Goal: Information Seeking & Learning: Learn about a topic

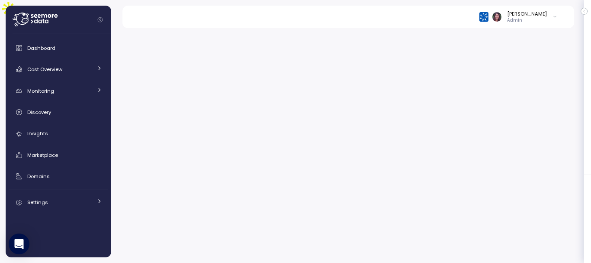
click at [497, 26] on div "Elvire Lukov Admin" at bounding box center [347, 17] width 431 height 22
click at [488, 21] on img at bounding box center [483, 16] width 9 height 9
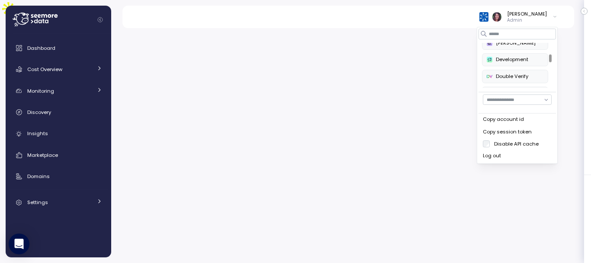
scroll to position [71, 0]
click at [549, 57] on div at bounding box center [550, 55] width 3 height 8
click at [509, 61] on div "Crawford" at bounding box center [515, 62] width 57 height 8
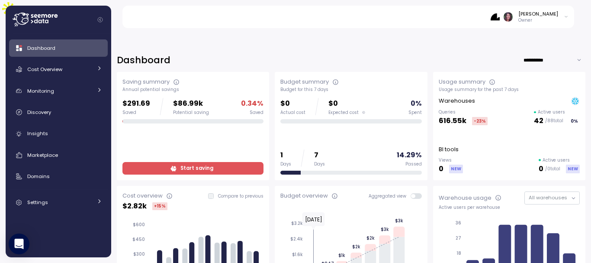
scroll to position [133, 0]
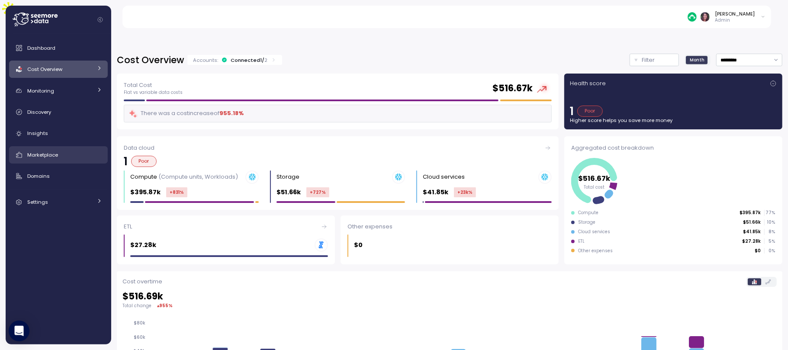
scroll to position [195, 0]
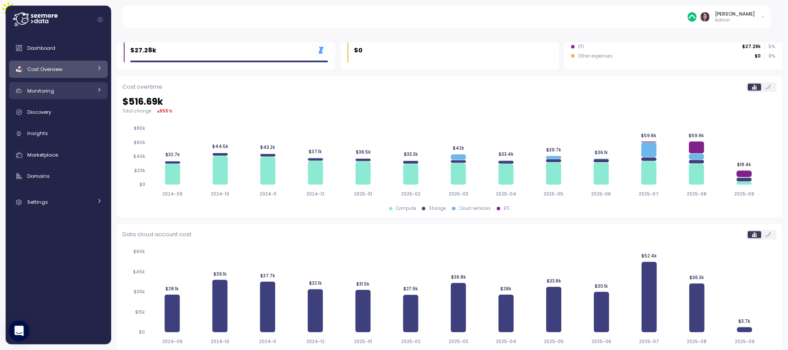
click at [49, 94] on div "Monitoring" at bounding box center [59, 91] width 65 height 9
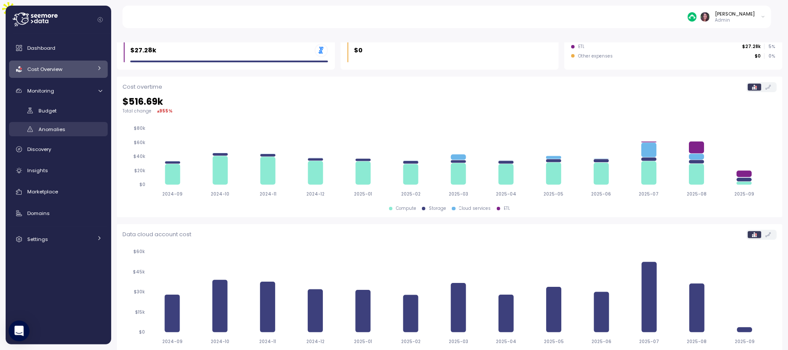
click at [51, 134] on div "Anomalies" at bounding box center [71, 129] width 64 height 9
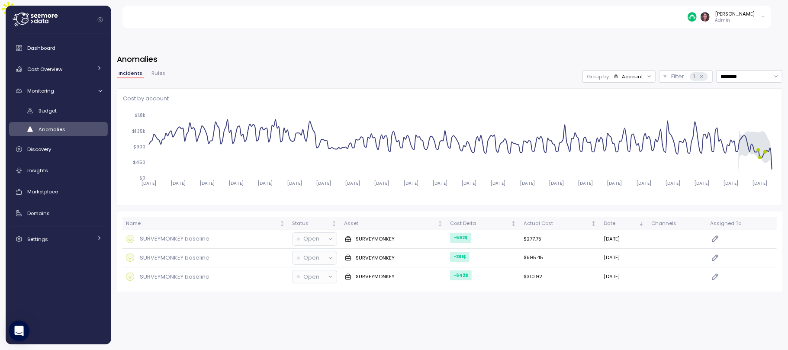
click at [698, 16] on div "[PERSON_NAME] Admin" at bounding box center [451, 17] width 639 height 22
click at [697, 17] on img at bounding box center [692, 16] width 9 height 9
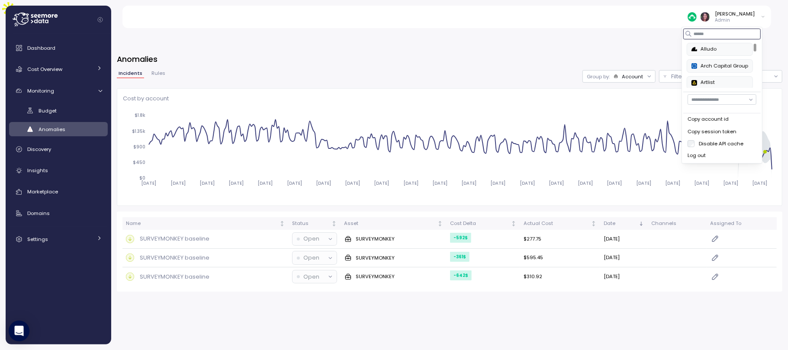
click at [691, 33] on div at bounding box center [721, 34] width 77 height 10
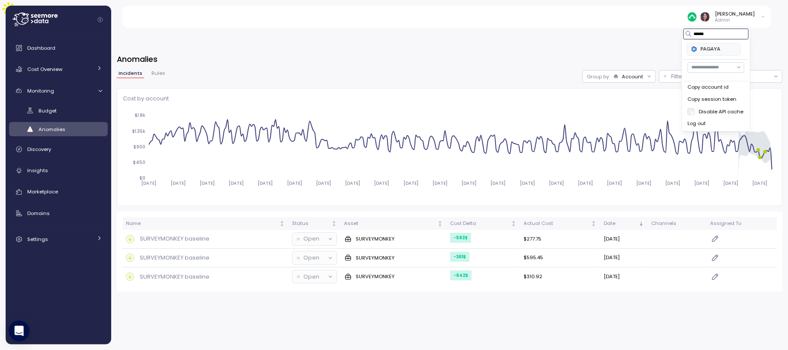
click at [705, 48] on div "PAGAYA" at bounding box center [713, 49] width 45 height 8
type input "******"
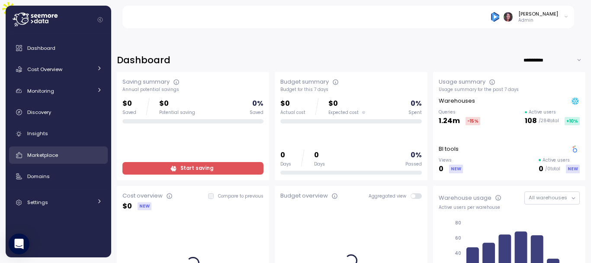
click at [80, 151] on div "Marketplace" at bounding box center [64, 155] width 75 height 9
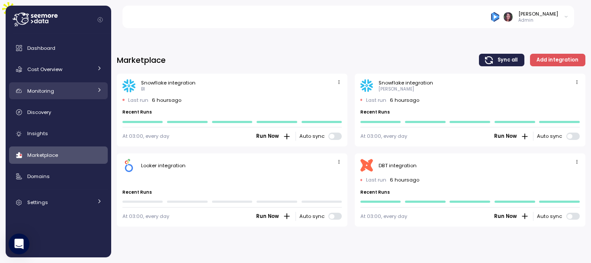
click at [60, 90] on div "Monitoring" at bounding box center [59, 91] width 65 height 9
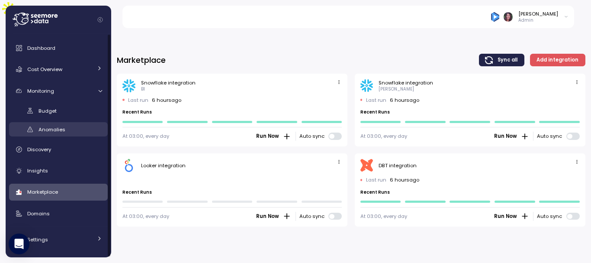
click at [59, 125] on div "Anomalies" at bounding box center [71, 129] width 64 height 9
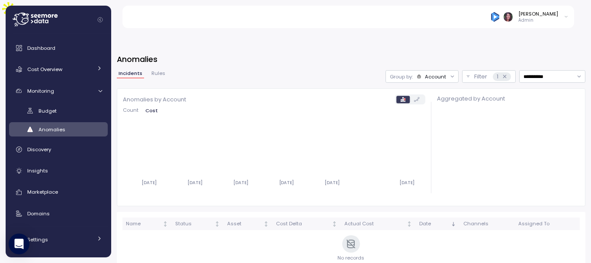
click at [500, 14] on img at bounding box center [495, 16] width 9 height 9
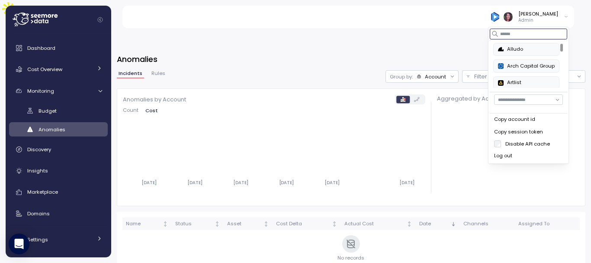
click at [514, 35] on input at bounding box center [528, 34] width 77 height 10
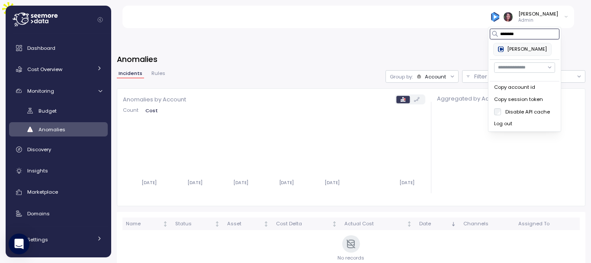
click at [507, 48] on div "[PERSON_NAME]" at bounding box center [522, 49] width 49 height 8
type input "********"
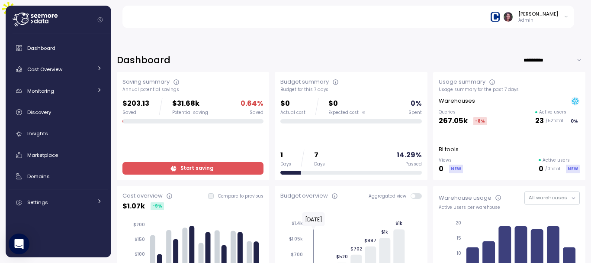
scroll to position [39, 0]
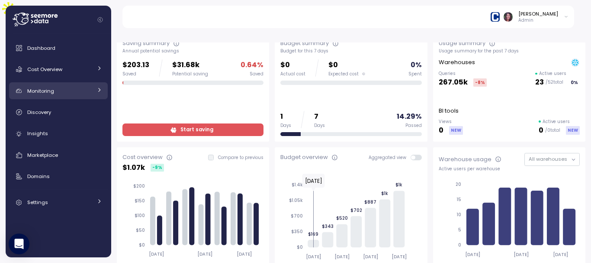
click at [48, 95] on link "Monitoring" at bounding box center [58, 90] width 99 height 17
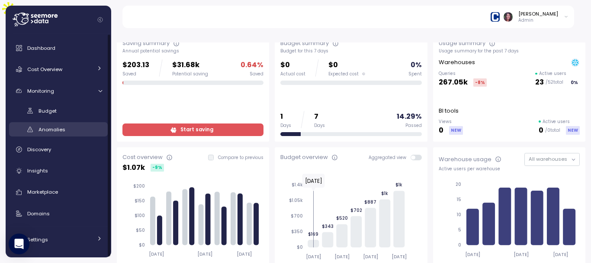
click at [45, 126] on span "Anomalies" at bounding box center [52, 129] width 27 height 7
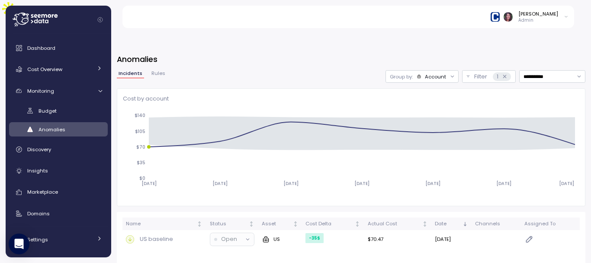
click at [446, 71] on div at bounding box center [452, 77] width 12 height 12
click at [499, 72] on div "1" at bounding box center [502, 76] width 18 height 9
click at [502, 74] on icon at bounding box center [505, 77] width 6 height 6
click at [474, 72] on p "Filter" at bounding box center [480, 76] width 13 height 9
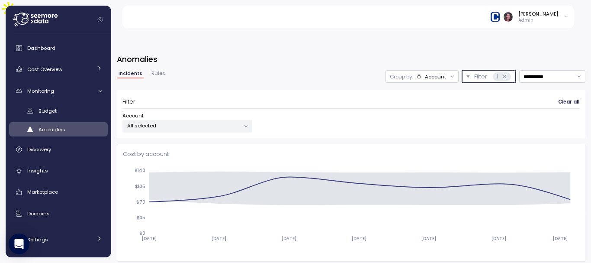
click at [474, 72] on p "Filter" at bounding box center [480, 76] width 13 height 9
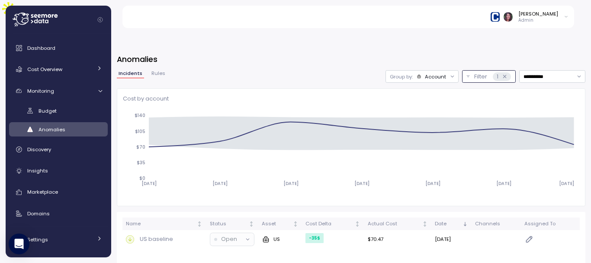
click at [474, 72] on p "Filter" at bounding box center [480, 76] width 13 height 9
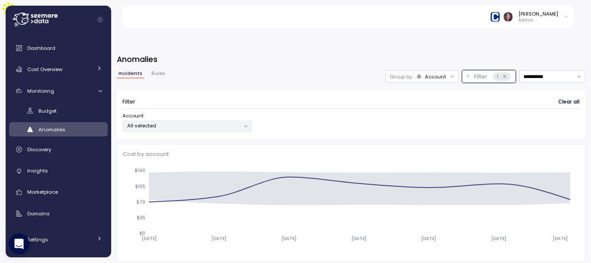
click at [446, 71] on div at bounding box center [452, 77] width 12 height 12
click at [425, 73] on div "Account" at bounding box center [435, 76] width 21 height 7
click at [411, 89] on p "Compute unit" at bounding box center [413, 90] width 34 height 7
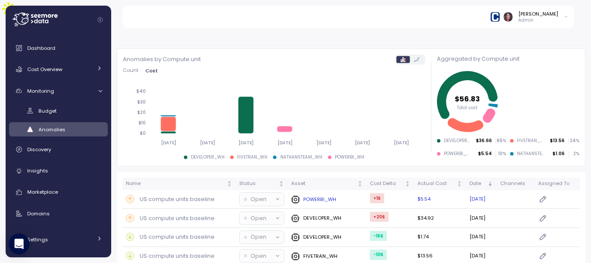
scroll to position [108, 0]
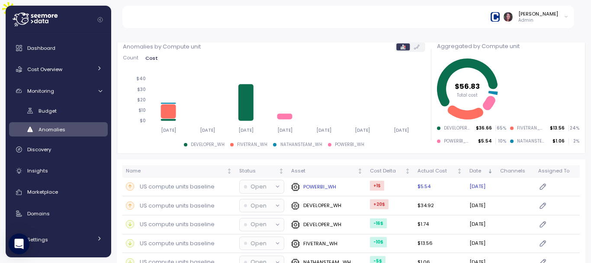
click at [178, 182] on p "US compute units baseline" at bounding box center [177, 186] width 75 height 9
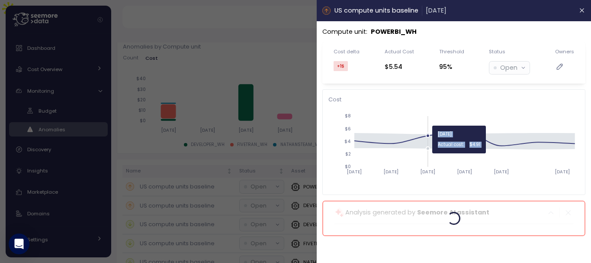
drag, startPoint x: 370, startPoint y: 179, endPoint x: 410, endPoint y: 122, distance: 69.5
click at [410, 122] on icon "2025-08-31 2025-09-01 2025-09-02 2025-09-03 2025-09-04 2025-09-06 $0 $2 $4 $6 $8" at bounding box center [453, 147] width 251 height 81
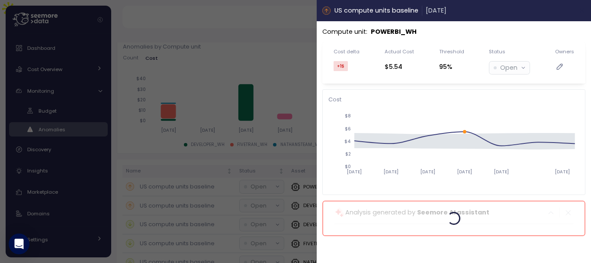
click at [582, 11] on icon "button" at bounding box center [582, 11] width 4 height 4
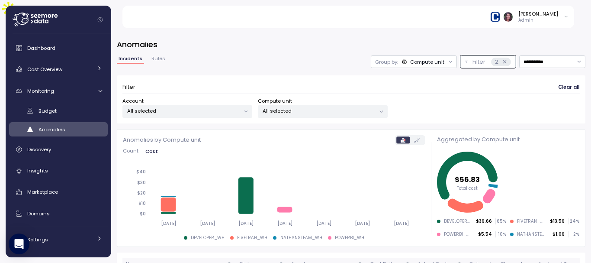
scroll to position [14, 0]
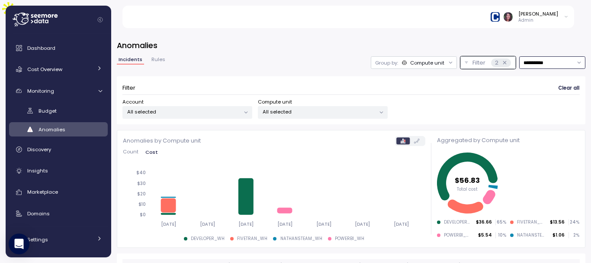
click at [521, 56] on input "**********" at bounding box center [552, 62] width 66 height 13
type input "**********"
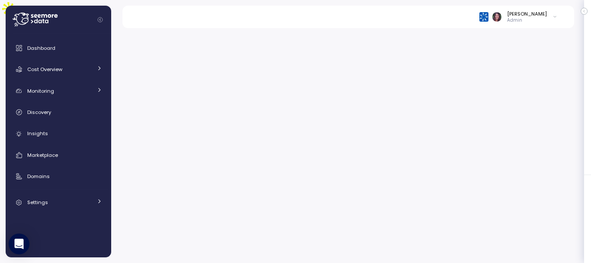
click at [475, 20] on main at bounding box center [298, 151] width 585 height 263
click at [64, 64] on link "Cost Overview" at bounding box center [58, 69] width 99 height 17
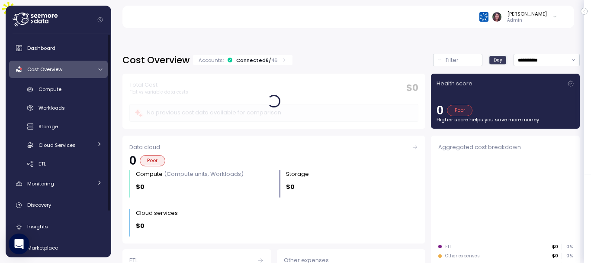
click at [95, 70] on div at bounding box center [99, 70] width 9 height 6
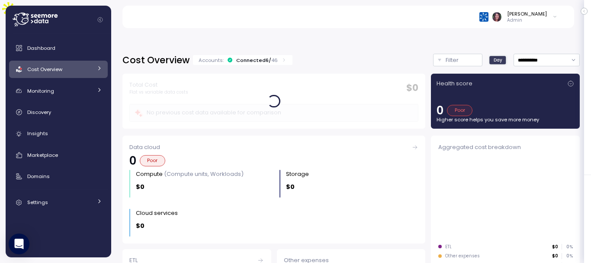
click at [95, 70] on link "Cost Overview" at bounding box center [58, 69] width 99 height 17
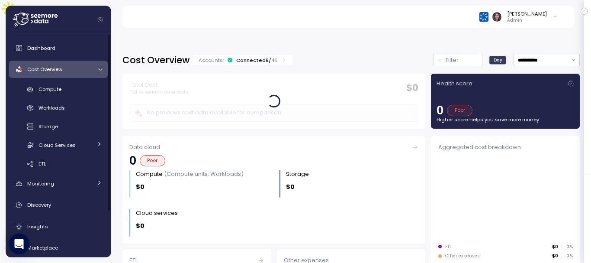
click at [259, 55] on div "Accounts: Connected 6 / 46" at bounding box center [243, 60] width 100 height 10
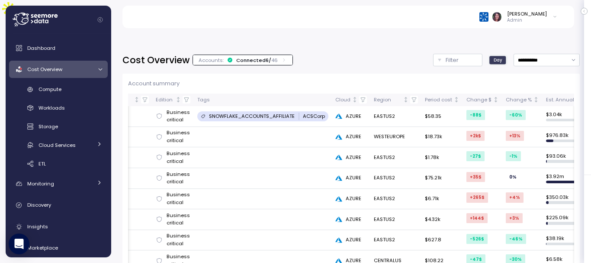
scroll to position [0, 187]
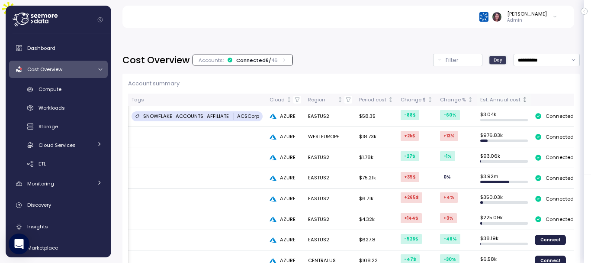
click at [522, 96] on icon "Not sorted" at bounding box center [525, 99] width 6 height 6
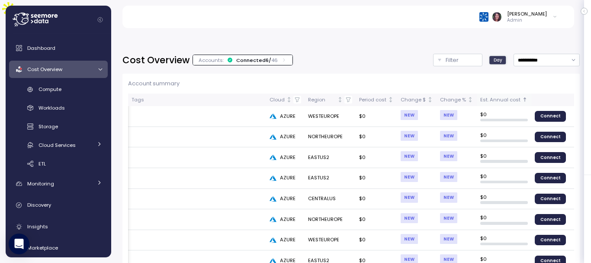
click at [522, 96] on icon "Sorted ascending" at bounding box center [525, 99] width 6 height 6
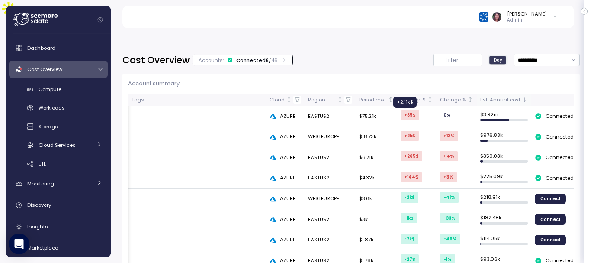
scroll to position [0, 0]
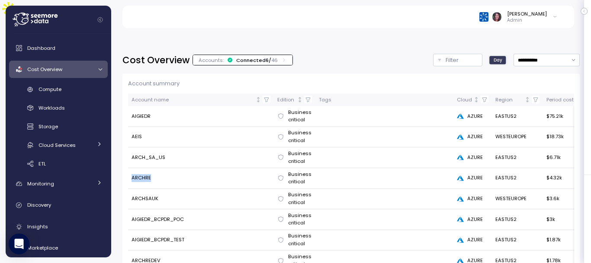
drag, startPoint x: 132, startPoint y: 158, endPoint x: 173, endPoint y: 161, distance: 40.8
click at [173, 168] on td "ARCHRE" at bounding box center [201, 178] width 146 height 21
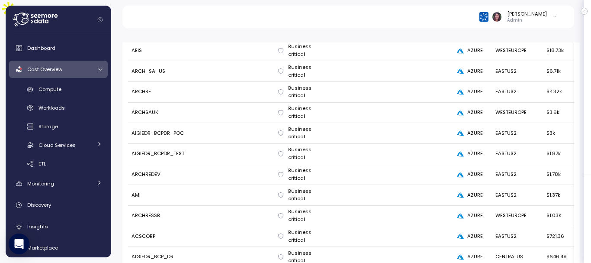
click at [277, 144] on td "Business critical" at bounding box center [295, 154] width 42 height 21
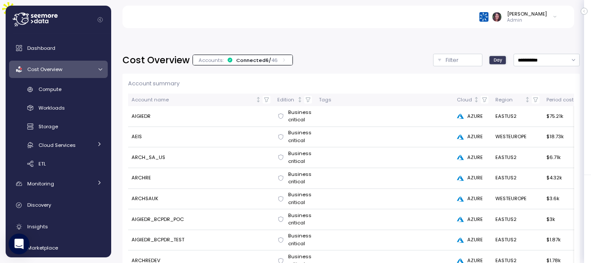
click at [264, 127] on td "AEIS" at bounding box center [201, 137] width 146 height 21
click at [277, 195] on icon at bounding box center [280, 198] width 7 height 7
click at [184, 189] on td "ARCHSAUK" at bounding box center [201, 199] width 146 height 21
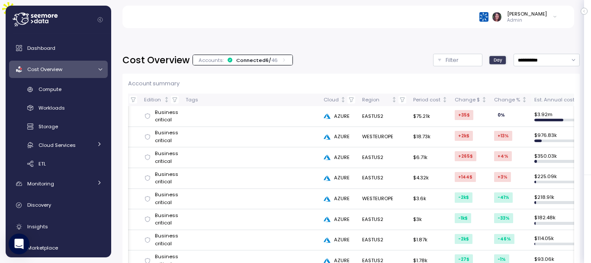
scroll to position [0, 187]
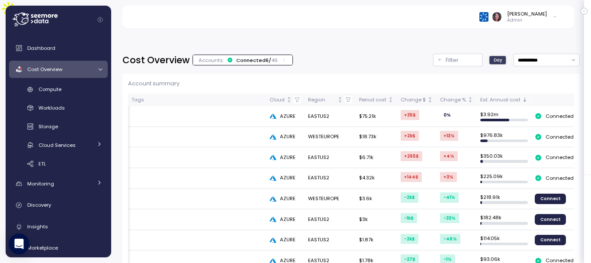
click at [203, 168] on td at bounding box center [197, 178] width 138 height 21
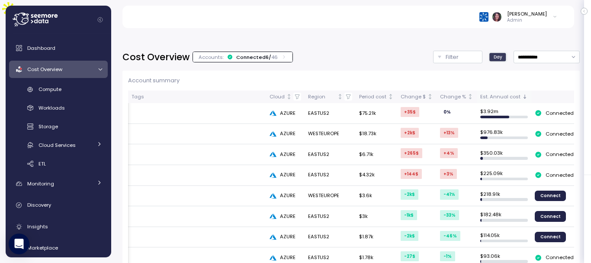
drag, startPoint x: 367, startPoint y: 174, endPoint x: 421, endPoint y: 165, distance: 54.8
click at [421, 186] on tr "ARCHSAUK Business critical AZURE WESTEUROPE $3.6k -2k $ -41 % $ 218.91k Connect" at bounding box center [259, 196] width 636 height 21
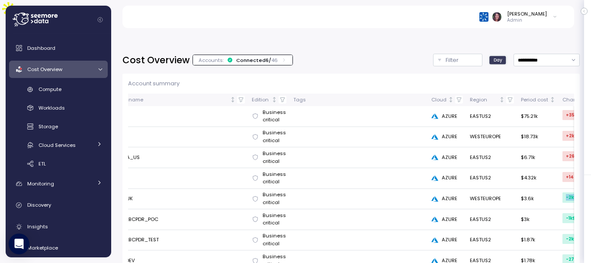
scroll to position [0, 0]
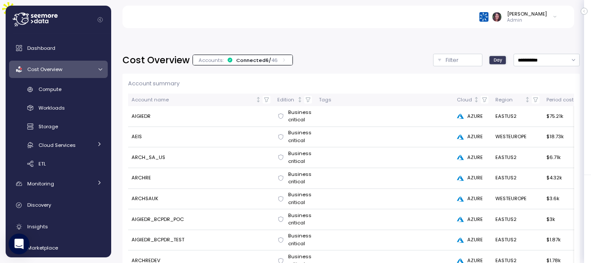
click at [235, 147] on td "ARCH_SA_US" at bounding box center [201, 157] width 146 height 21
drag, startPoint x: 148, startPoint y: 136, endPoint x: 154, endPoint y: 137, distance: 5.7
click at [154, 147] on td "ARCH_SA_US" at bounding box center [201, 157] width 146 height 21
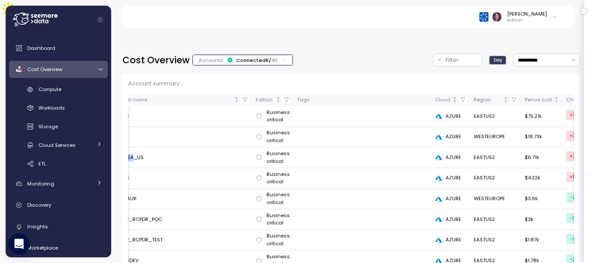
click at [243, 147] on td "ARCH_SA_US" at bounding box center [179, 157] width 146 height 21
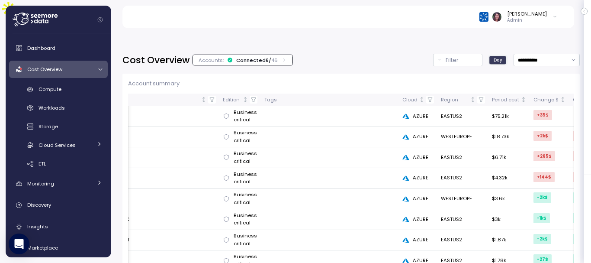
click at [243, 147] on td "Business critical" at bounding box center [240, 157] width 42 height 21
click at [220, 147] on td "Business critical" at bounding box center [240, 157] width 42 height 21
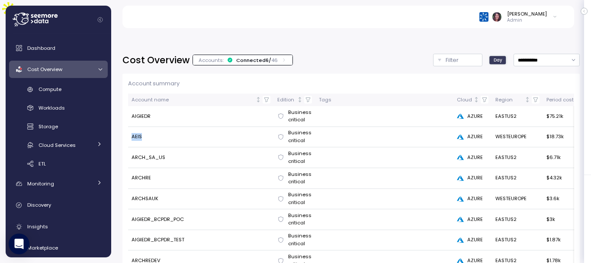
drag, startPoint x: 145, startPoint y: 116, endPoint x: 128, endPoint y: 116, distance: 16.4
click at [128, 127] on td "AEIS" at bounding box center [201, 137] width 146 height 21
copy td "AEIS"
drag, startPoint x: 158, startPoint y: 94, endPoint x: 129, endPoint y: 97, distance: 29.5
click at [129, 106] on td "AIGIEDR" at bounding box center [201, 116] width 146 height 21
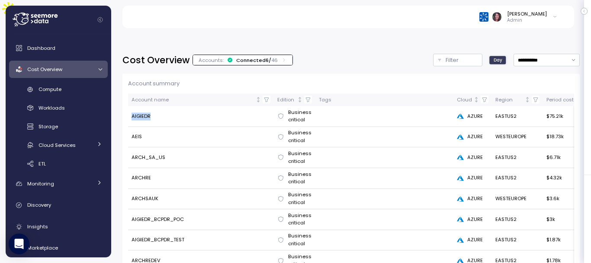
copy td "AIGIEDR"
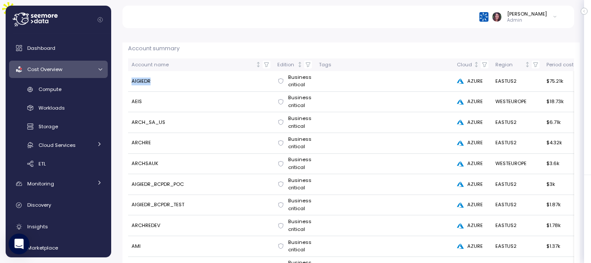
scroll to position [35, 0]
click at [213, 44] on p "Account summary" at bounding box center [351, 48] width 446 height 9
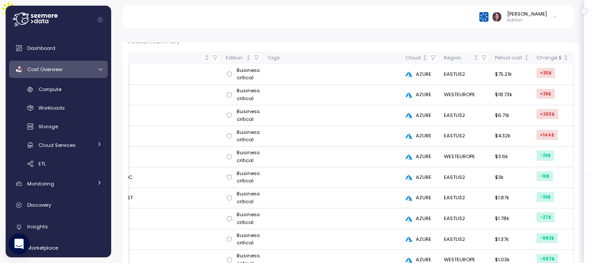
scroll to position [0, 0]
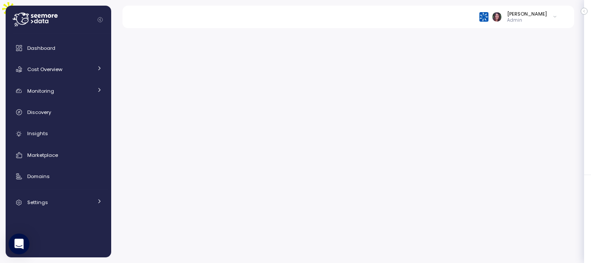
click at [488, 17] on img at bounding box center [483, 16] width 9 height 9
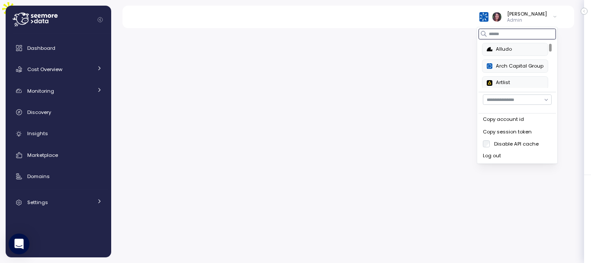
click at [492, 31] on input at bounding box center [517, 34] width 77 height 10
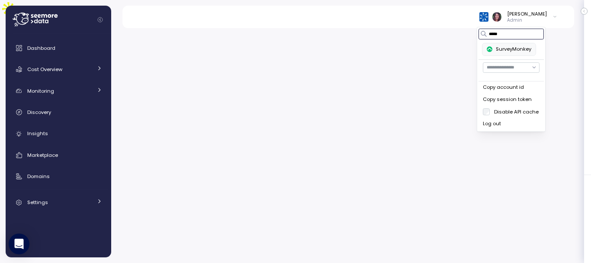
click at [495, 50] on div "SurveyMonkey" at bounding box center [509, 49] width 45 height 8
type input "*****"
click at [501, 46] on div "SurveyMonkey" at bounding box center [509, 49] width 45 height 8
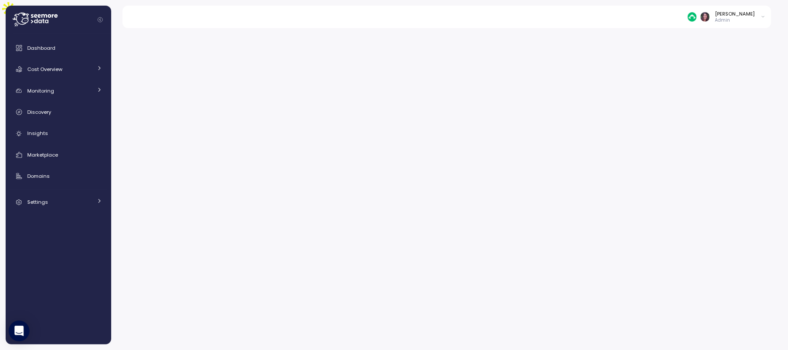
click at [385, 292] on div at bounding box center [449, 206] width 677 height 328
click at [717, 202] on div at bounding box center [449, 206] width 677 height 328
click at [61, 68] on span "Cost Overview" at bounding box center [44, 69] width 35 height 7
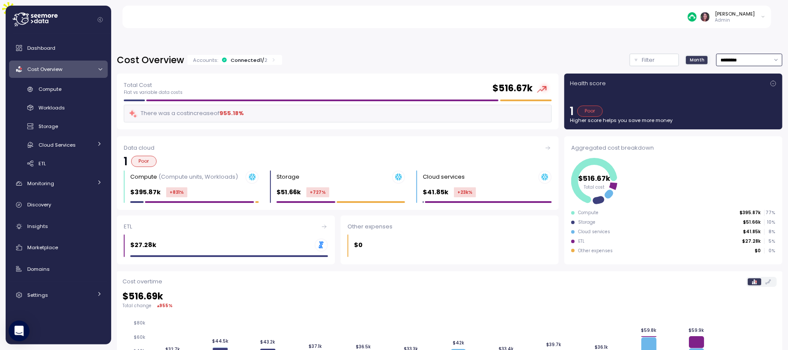
click at [727, 54] on input "*********" at bounding box center [749, 60] width 66 height 13
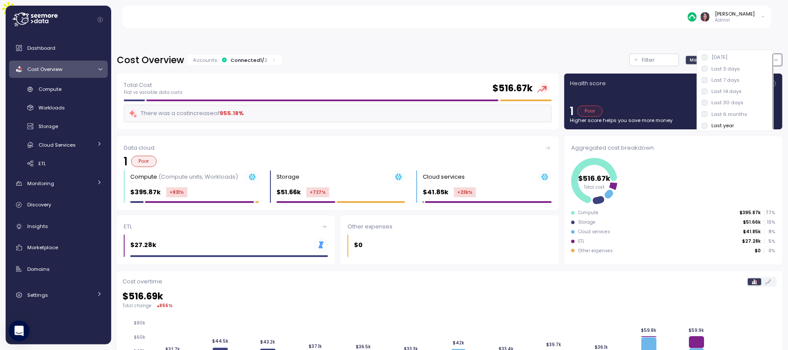
scroll to position [2, 0]
click at [416, 7] on div "[PERSON_NAME] Admin" at bounding box center [451, 17] width 639 height 22
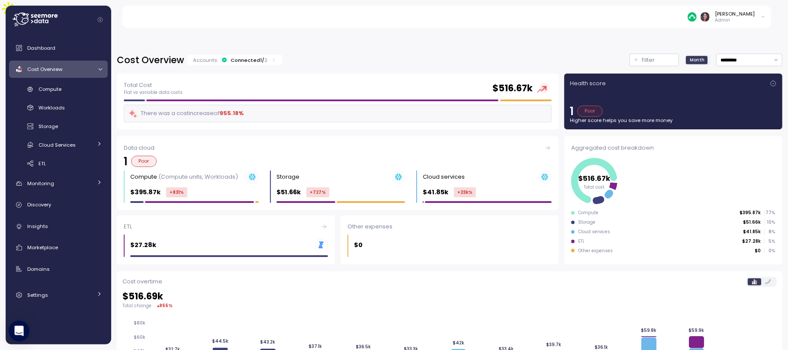
scroll to position [195, 0]
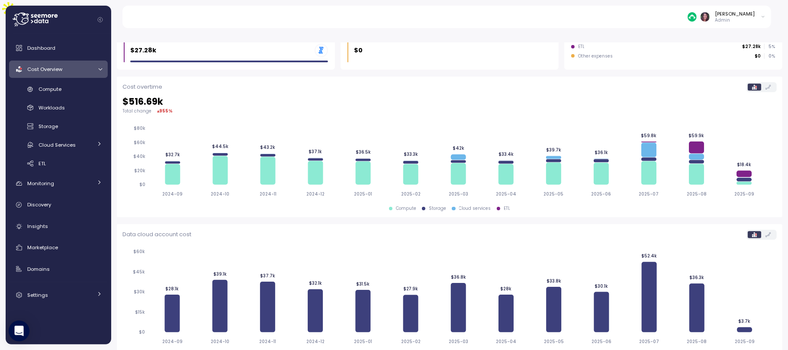
click at [426, 243] on icon "2024-09 2024-10 2024-11 2024-12 2025-01 2025-02 2025-03 2025-04 2025-05 2025-06…" at bounding box center [445, 296] width 646 height 106
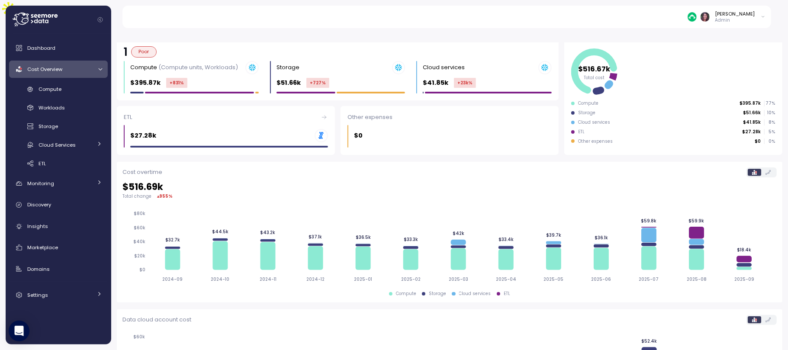
scroll to position [0, 0]
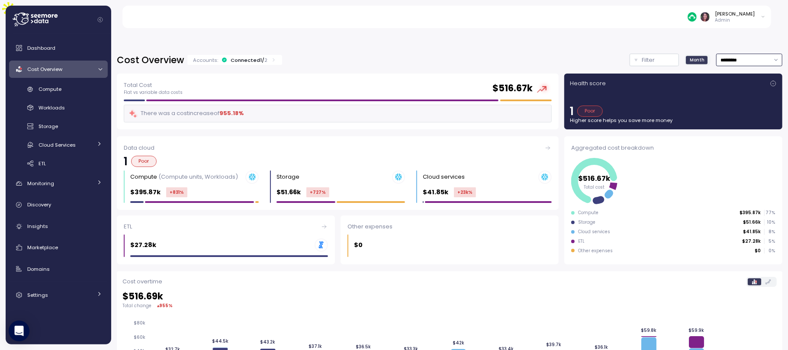
click at [733, 54] on input "*********" at bounding box center [749, 60] width 66 height 13
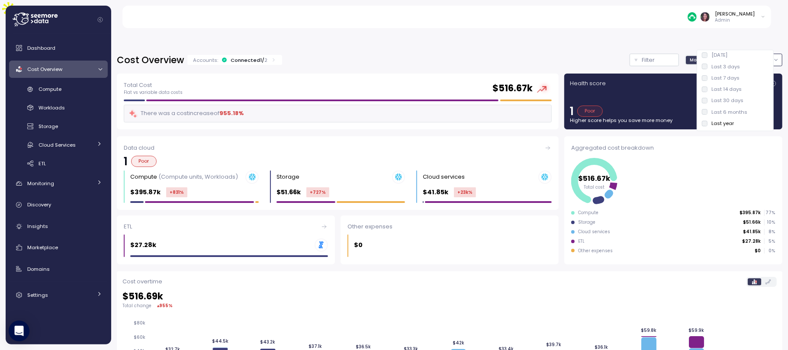
click at [712, 109] on div "Last 6 months" at bounding box center [730, 112] width 36 height 7
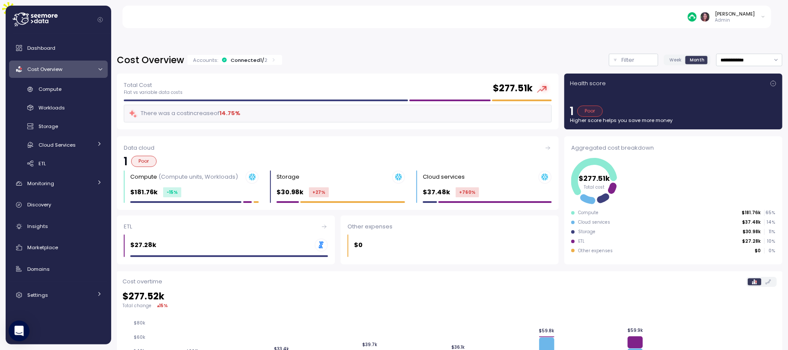
click at [689, 56] on label "Month" at bounding box center [697, 60] width 23 height 8
click at [736, 54] on input "**********" at bounding box center [749, 60] width 66 height 13
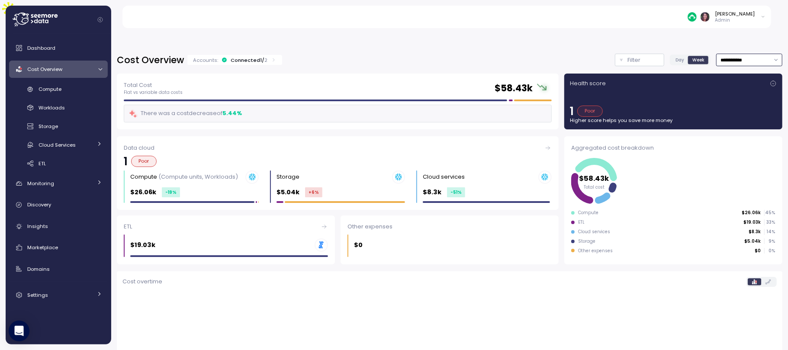
click at [719, 54] on input "**********" at bounding box center [749, 60] width 66 height 13
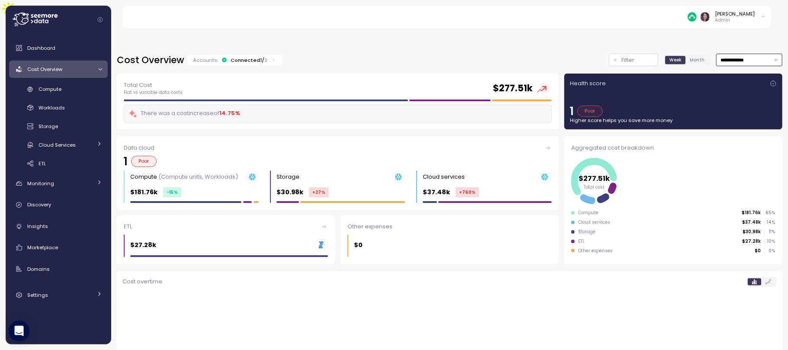
click at [716, 54] on input "**********" at bounding box center [749, 60] width 66 height 13
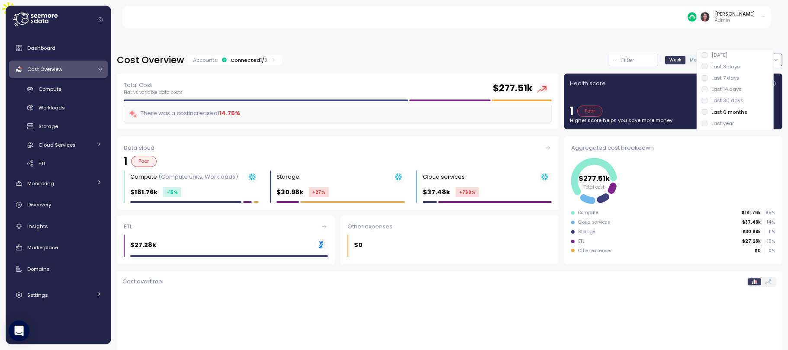
type input "*********"
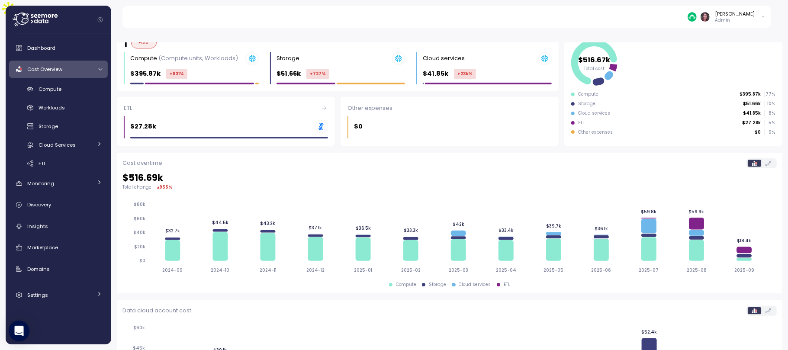
scroll to position [118, 0]
click at [45, 48] on span "Dashboard" at bounding box center [41, 48] width 28 height 7
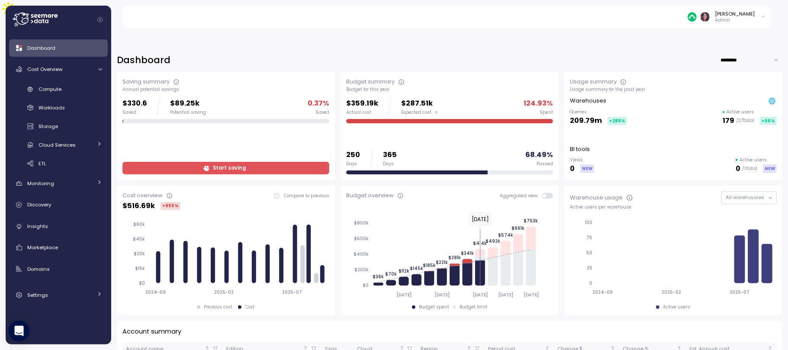
click at [613, 204] on div "Active users per warehouse" at bounding box center [673, 207] width 207 height 6
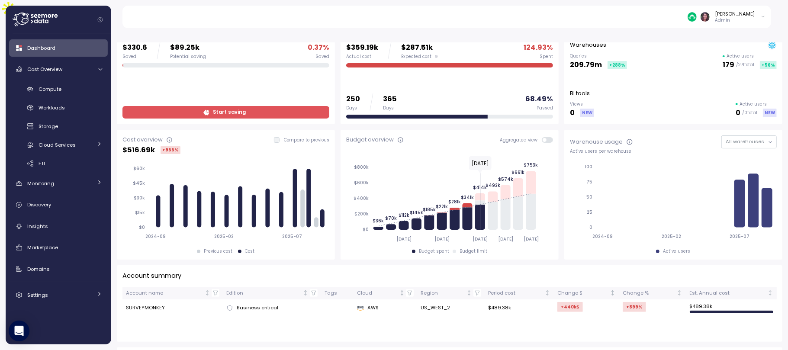
scroll to position [56, 0]
drag, startPoint x: 131, startPoint y: 129, endPoint x: 154, endPoint y: 129, distance: 23.8
click at [154, 144] on div "$ 516.69k +955 %" at bounding box center [151, 150] width 58 height 12
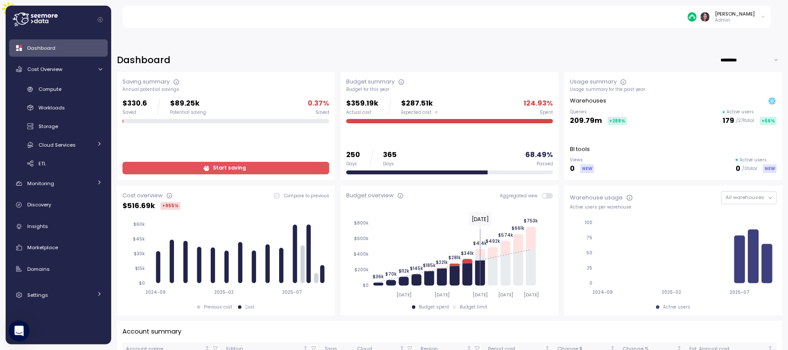
click at [720, 54] on input "*********" at bounding box center [751, 60] width 62 height 13
click at [717, 89] on div "Last year" at bounding box center [727, 91] width 22 height 7
click at [720, 54] on input "*********" at bounding box center [751, 60] width 62 height 13
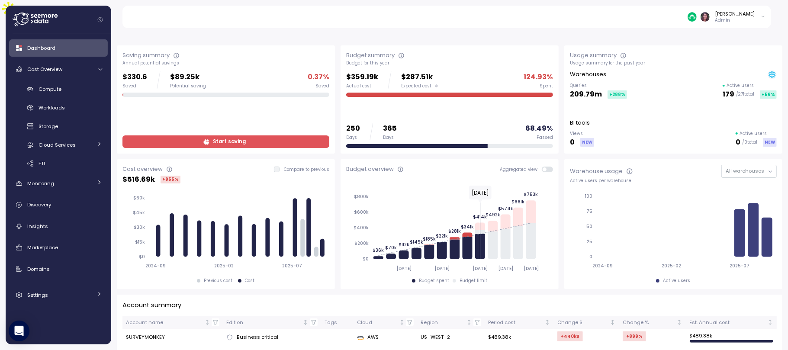
scroll to position [48, 0]
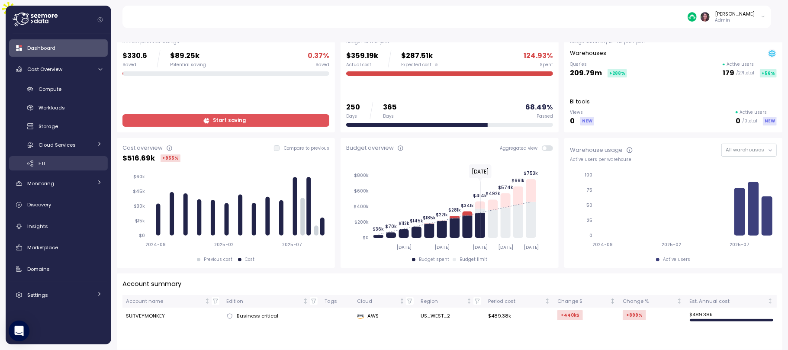
click at [50, 162] on div "ETL" at bounding box center [71, 163] width 64 height 9
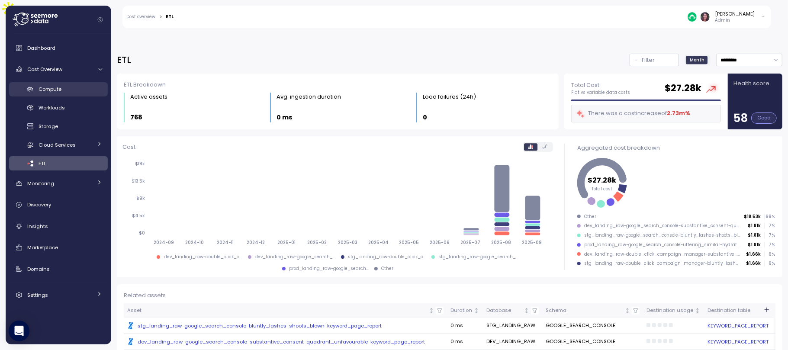
click at [59, 82] on link "Compute" at bounding box center [58, 89] width 99 height 14
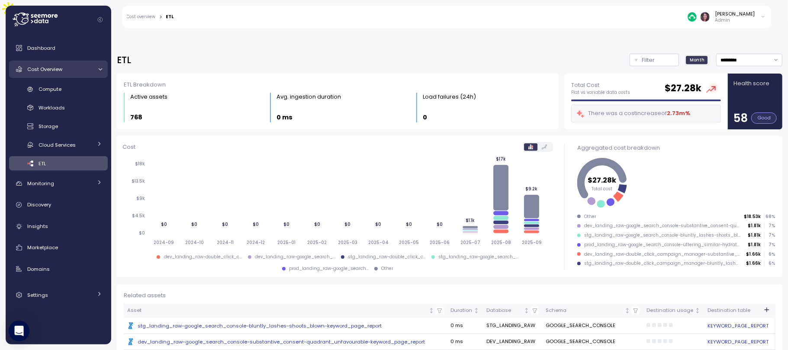
click at [47, 71] on span "Cost Overview" at bounding box center [44, 69] width 35 height 7
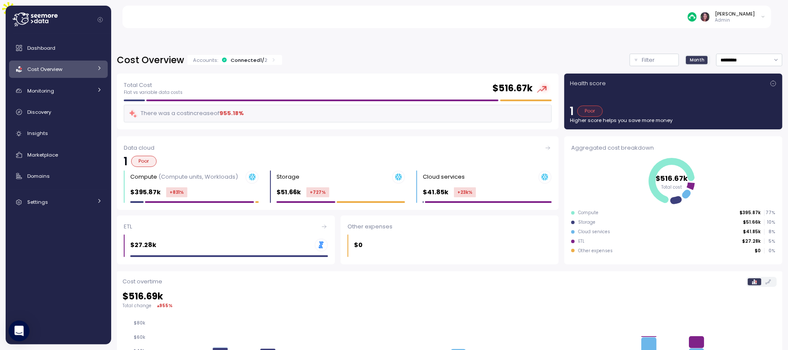
click at [45, 67] on span "Cost Overview" at bounding box center [44, 69] width 35 height 7
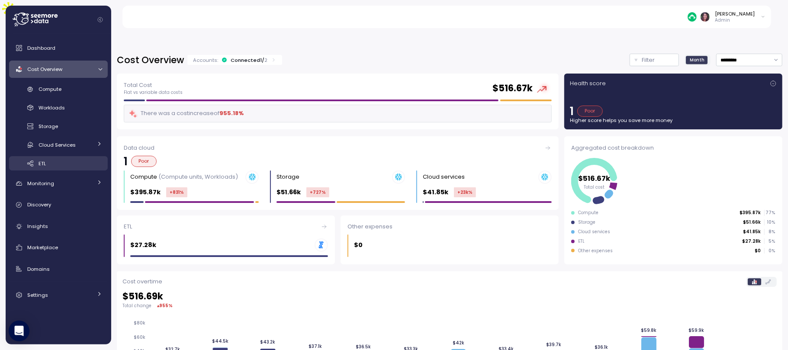
click at [49, 160] on div "ETL" at bounding box center [71, 163] width 64 height 9
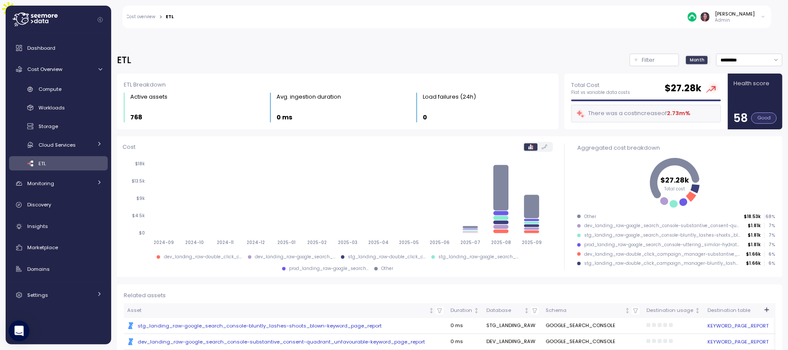
click at [231, 215] on icon "2024-09 2024-10 2024-11 2024-12 2025-01 2025-02 2025-03 2025-04 2025-05 2025-06…" at bounding box center [334, 202] width 425 height 95
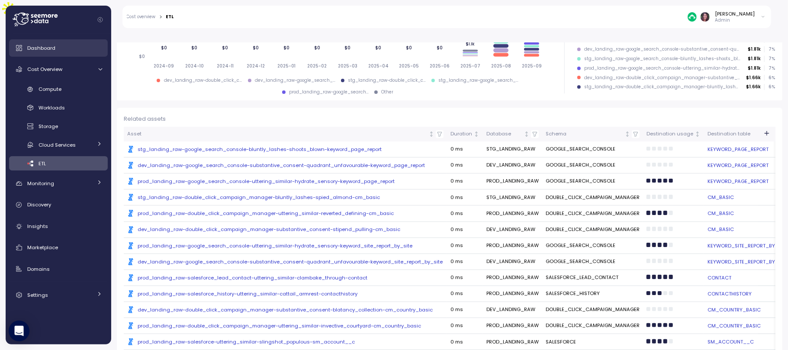
click at [53, 41] on link "Dashboard" at bounding box center [58, 47] width 99 height 17
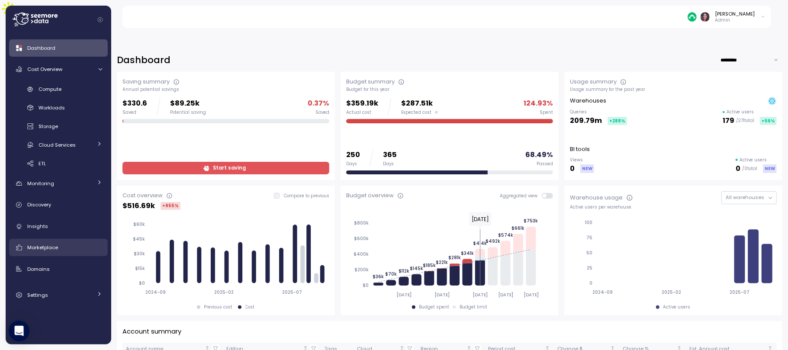
click at [34, 249] on span "Marketplace" at bounding box center [42, 247] width 31 height 7
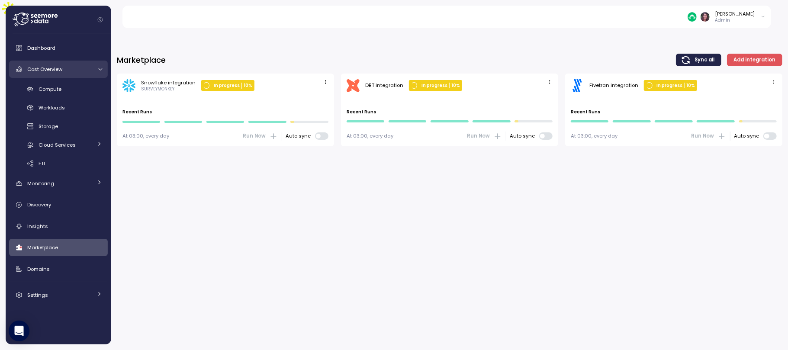
click at [58, 70] on span "Cost Overview" at bounding box center [44, 69] width 35 height 7
